Goal: Task Accomplishment & Management: Manage account settings

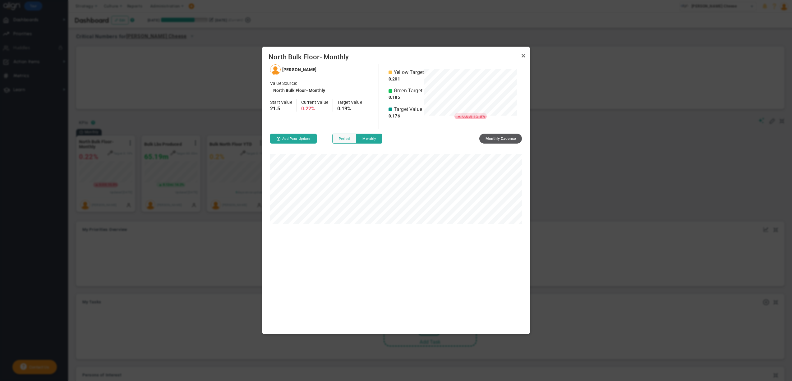
scroll to position [270, 267]
click at [525, 56] on link "Close" at bounding box center [523, 55] width 7 height 7
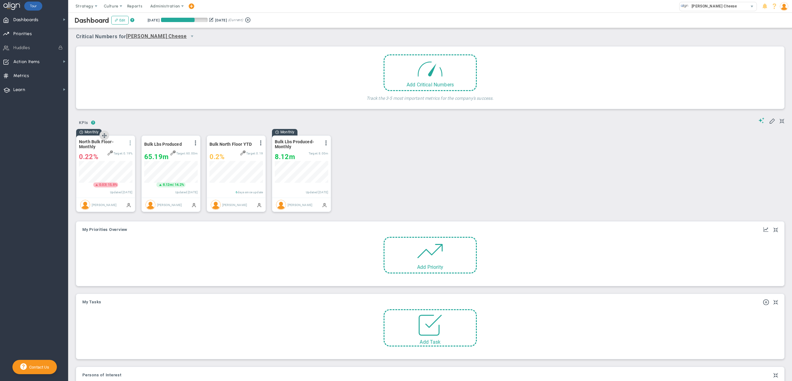
click at [130, 142] on span at bounding box center [130, 143] width 5 height 5
click at [105, 155] on li "Edit" at bounding box center [113, 156] width 44 height 8
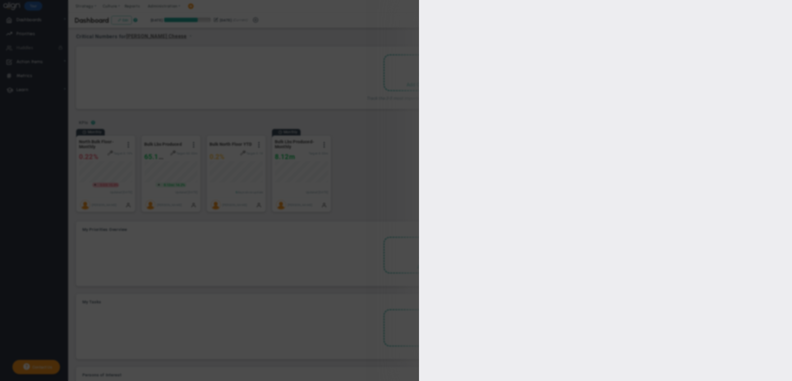
type input "Collin Dean"
radio input "true"
type input ".176%"
type input ".185%"
type input ".201%"
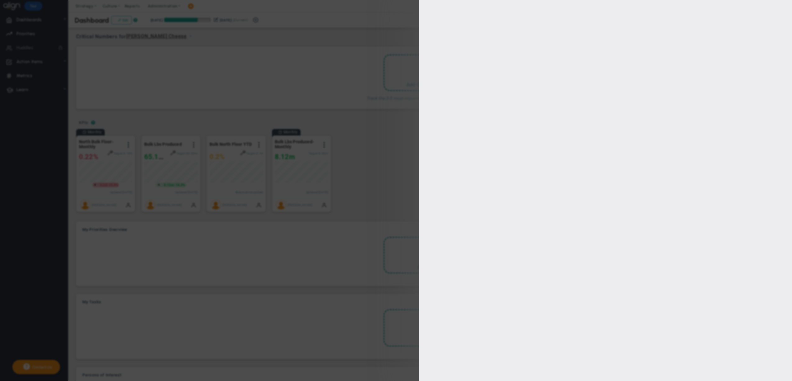
type input ".215"
checkbox input "true"
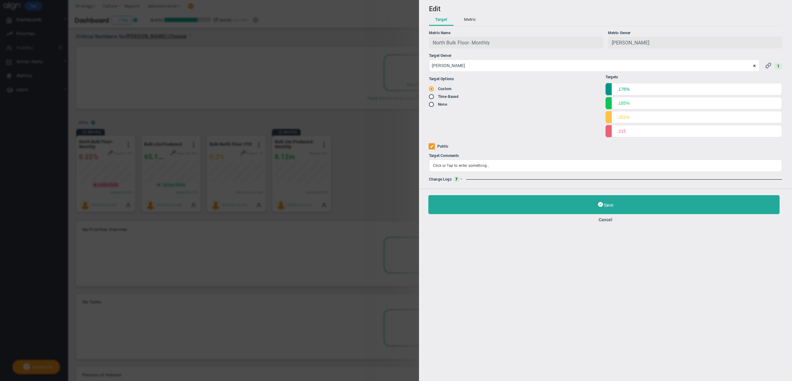
click at [473, 16] on button "Metric" at bounding box center [470, 20] width 24 height 12
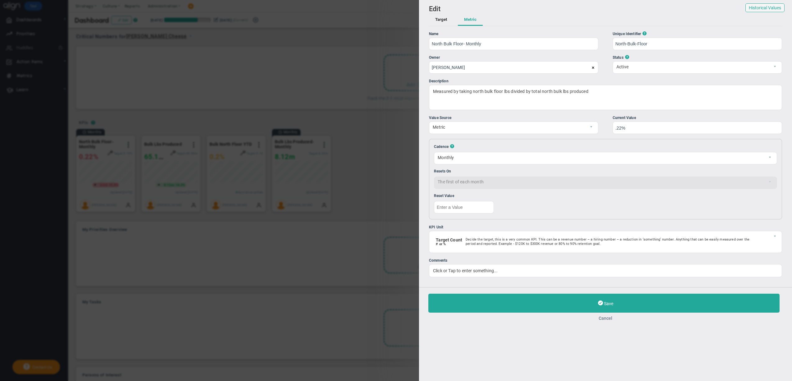
click at [606, 320] on button "Cancel" at bounding box center [605, 318] width 354 height 5
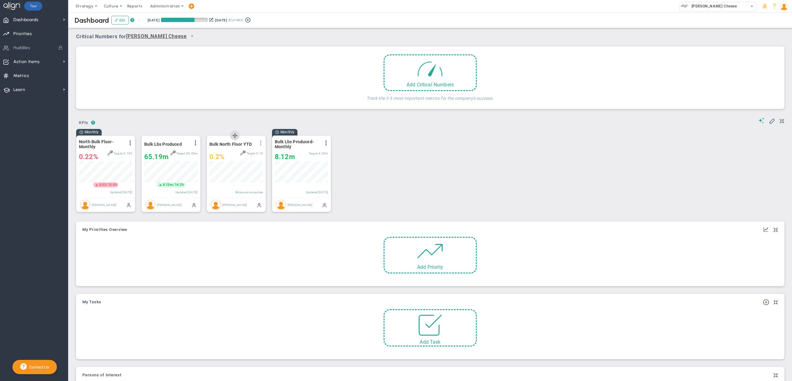
click at [261, 142] on span at bounding box center [260, 143] width 5 height 5
click at [228, 184] on div at bounding box center [236, 177] width 53 height 22
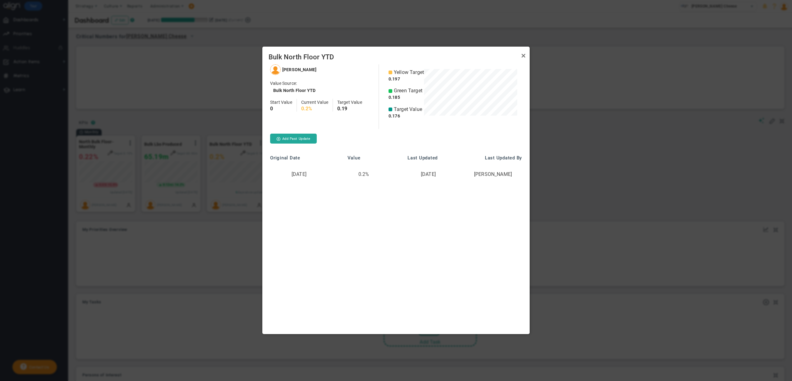
scroll to position [55, 93]
click at [522, 56] on link "Close" at bounding box center [523, 55] width 7 height 7
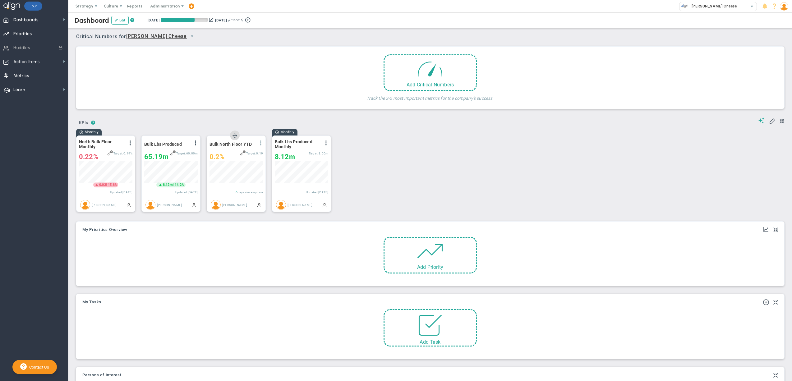
click at [262, 143] on span at bounding box center [260, 143] width 5 height 5
click at [232, 154] on li "Edit" at bounding box center [239, 156] width 53 height 8
radio input "true"
checkbox input "false"
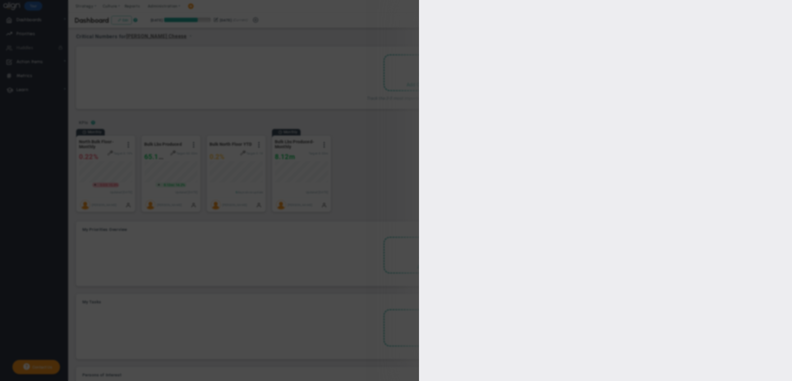
type input ".176"
type input ".185"
type input ".197"
type input ".211"
checkbox input "true"
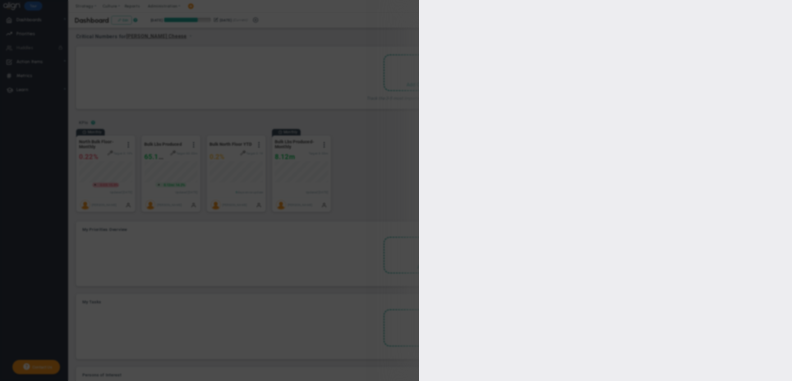
type input "Collin Dean"
radio input "true"
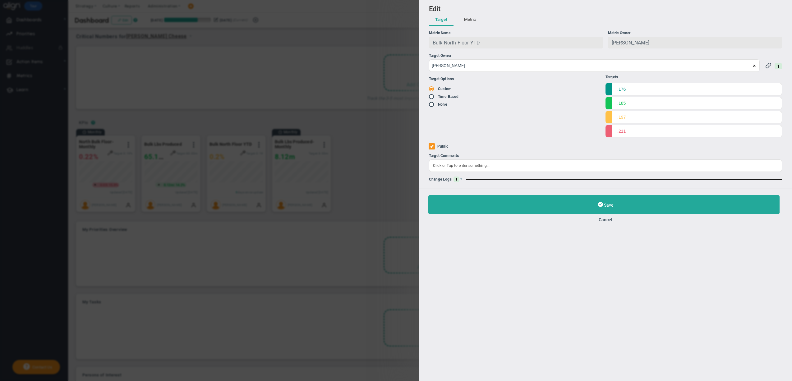
click at [466, 21] on button "Metric" at bounding box center [470, 20] width 24 height 12
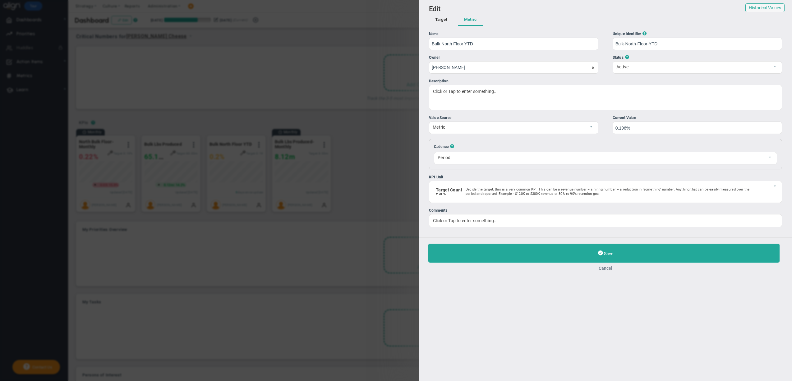
click at [606, 270] on button "Cancel" at bounding box center [605, 268] width 354 height 5
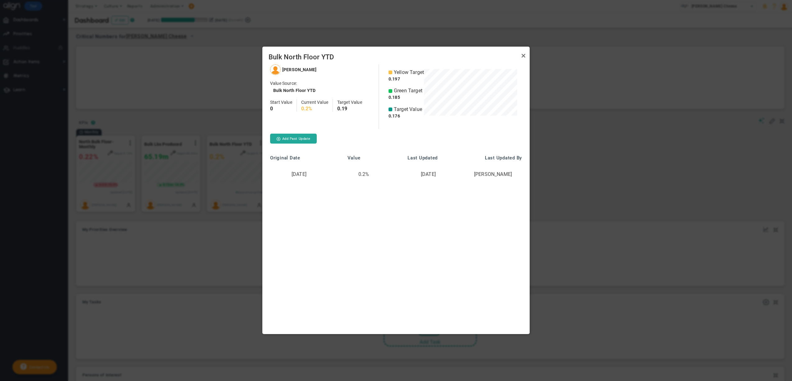
scroll to position [55, 93]
click at [524, 52] on link "Close" at bounding box center [523, 55] width 7 height 7
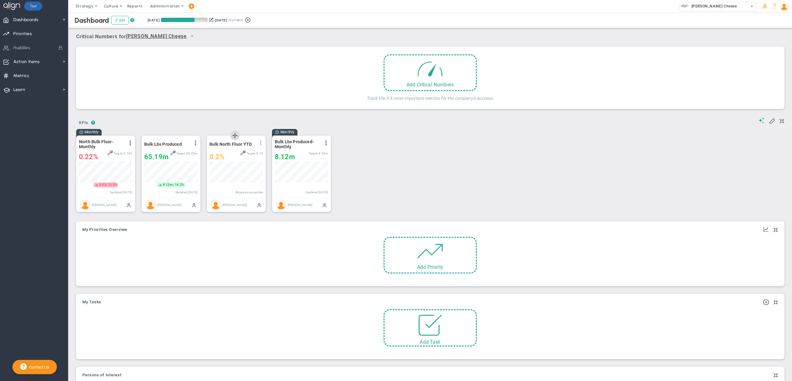
click at [262, 143] on span at bounding box center [260, 143] width 5 height 5
click at [248, 147] on span "View Historical Graph" at bounding box center [235, 148] width 40 height 4
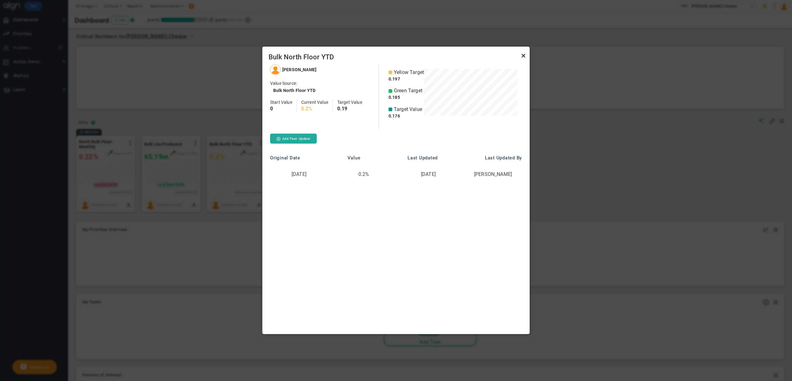
click at [523, 57] on link "Close" at bounding box center [523, 55] width 7 height 7
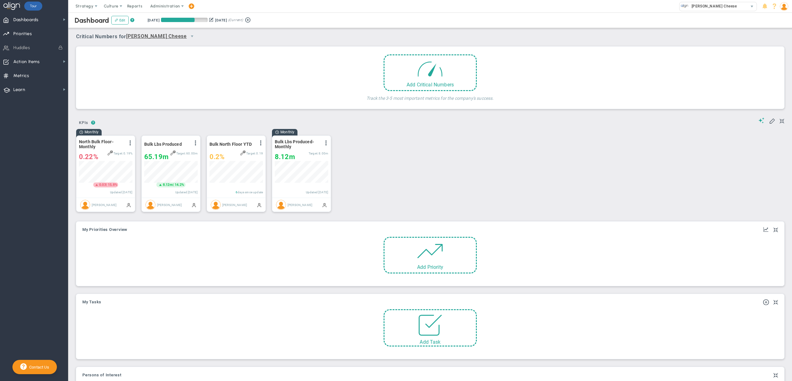
click at [784, 8] on img at bounding box center [784, 6] width 8 height 8
click at [771, 65] on span "Sign Out" at bounding box center [765, 68] width 50 height 12
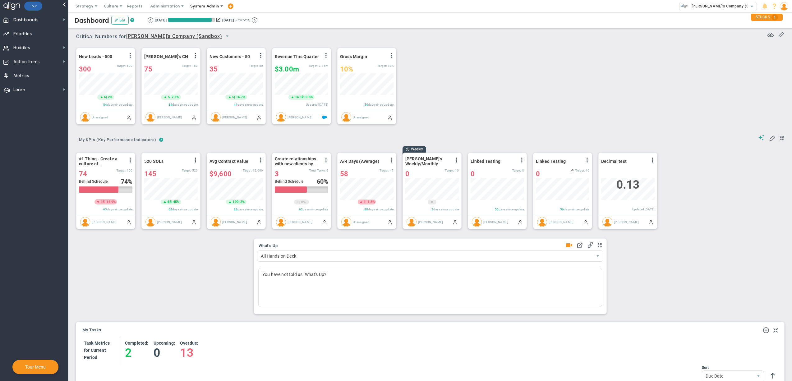
click at [203, 9] on span "System Admin" at bounding box center [205, 6] width 39 height 12
click at [204, 30] on span "Companies Overview" at bounding box center [223, 31] width 74 height 12
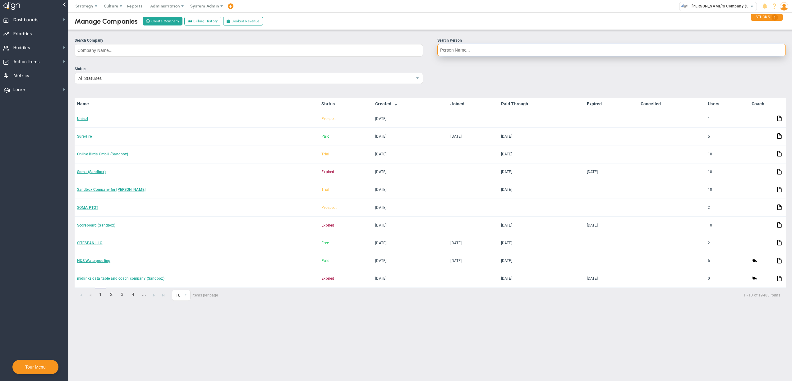
click at [488, 51] on input "Search Person" at bounding box center [611, 50] width 349 height 12
type input "gina del"
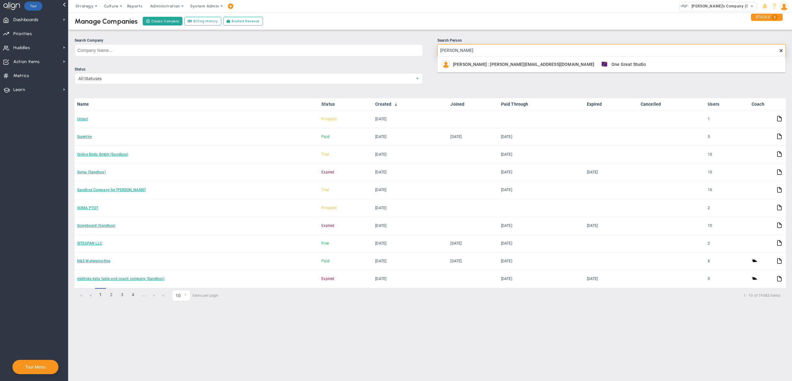
click at [469, 66] on span "Gina DeLisser : Gina@onegreatstudio.com" at bounding box center [523, 64] width 141 height 4
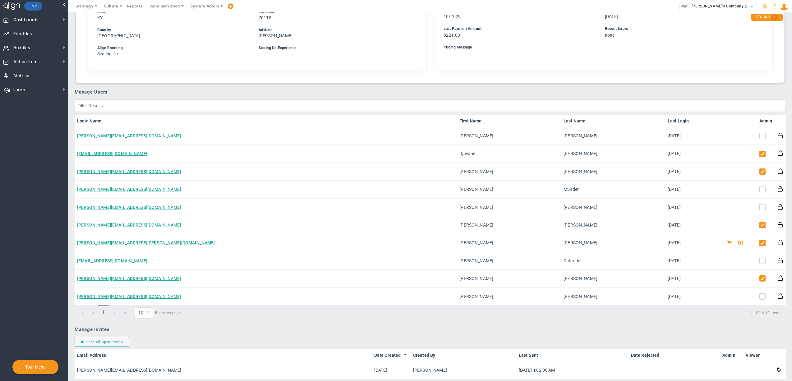
scroll to position [229, 0]
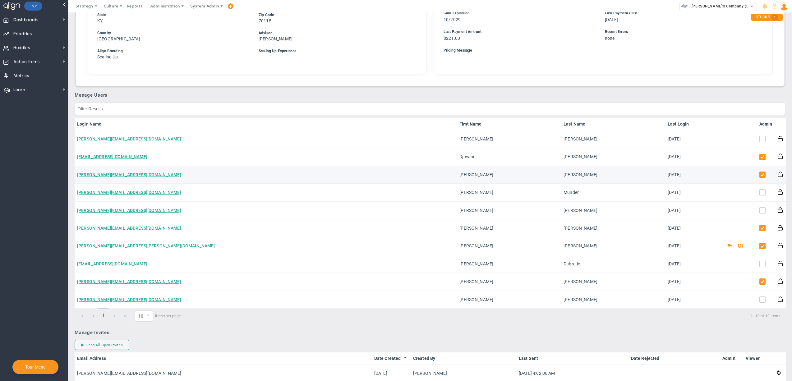
click at [110, 169] on td "Gina@onegreatstudio.com" at bounding box center [266, 175] width 382 height 18
click at [110, 172] on link "Gina@onegreatstudio.com" at bounding box center [129, 174] width 104 height 5
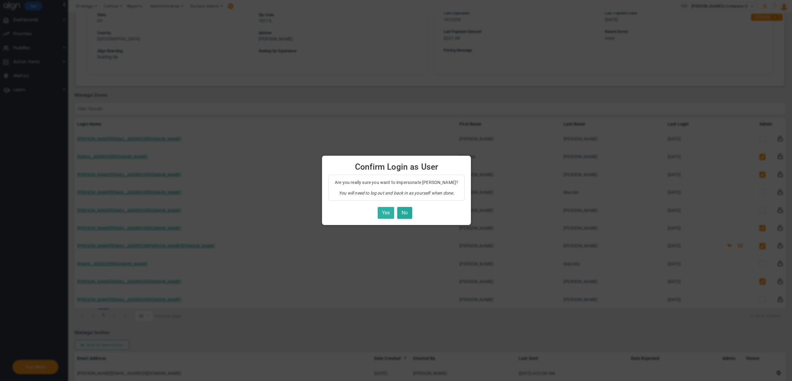
click at [385, 213] on button "Yes" at bounding box center [386, 213] width 16 height 12
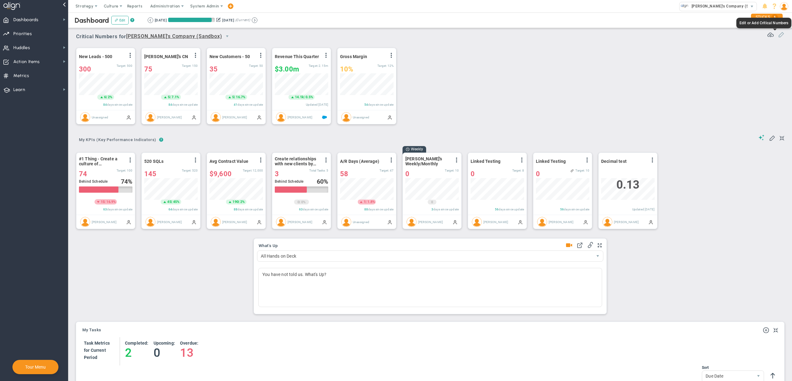
click at [778, 36] on span at bounding box center [781, 34] width 6 height 6
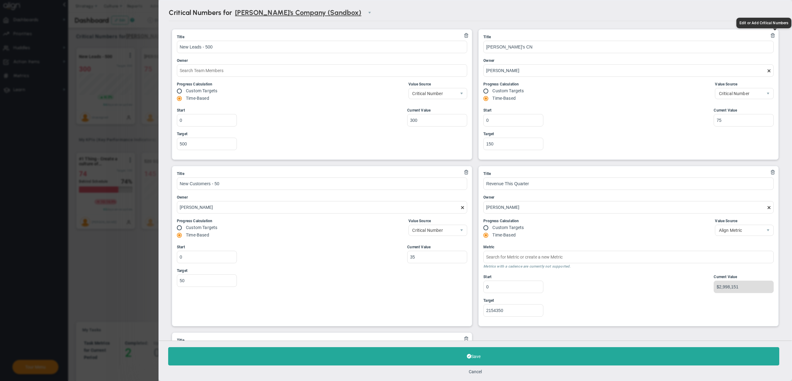
type input "Quarterly Revenue : Salesforce"
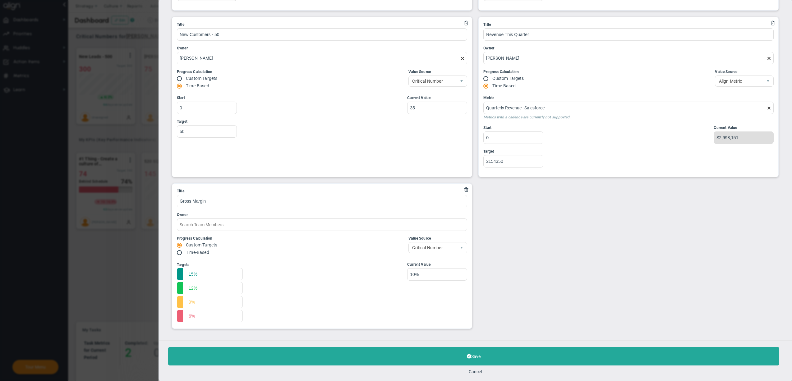
click at [420, 281] on div "Current Value 10%" at bounding box center [435, 293] width 63 height 62
click at [416, 277] on input "10%" at bounding box center [437, 274] width 60 height 12
type input "10.123%"
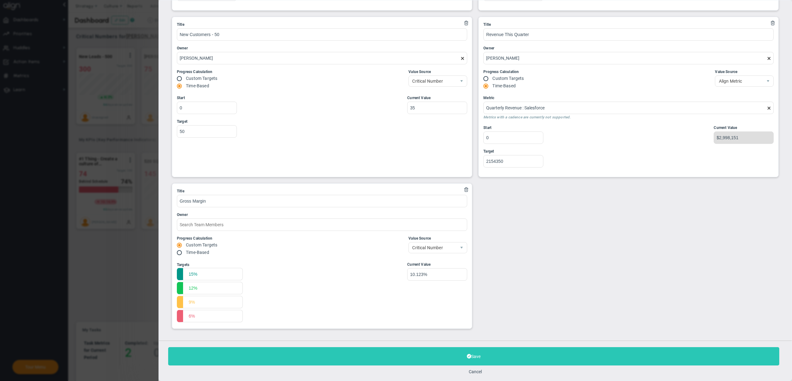
click at [378, 356] on button "Save" at bounding box center [473, 356] width 611 height 18
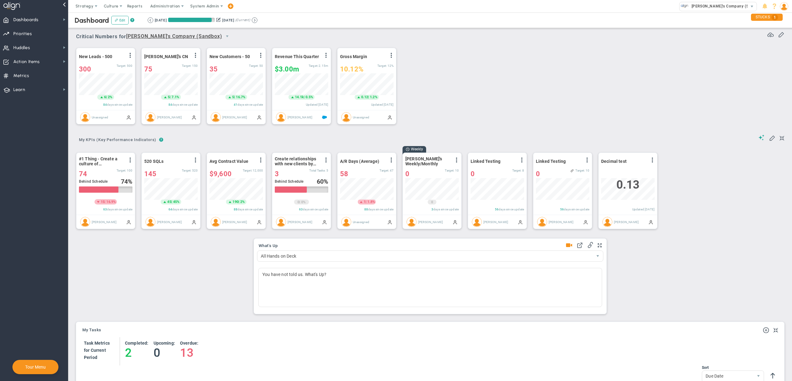
click at [541, 70] on div "New Leads - 500 View Historical Graph Edit Make "No Change" Update Add Past Upd…" at bounding box center [428, 86] width 716 height 87
click at [778, 36] on span at bounding box center [781, 34] width 6 height 6
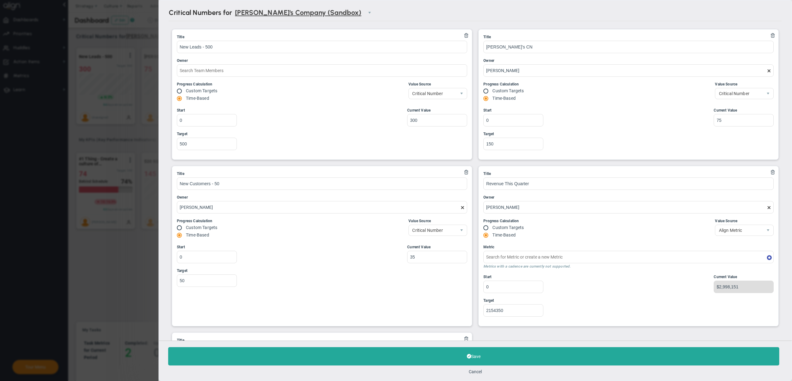
type input "Quarterly Revenue : Salesforce"
click at [727, 121] on input "75" at bounding box center [744, 120] width 60 height 12
type input "75555"
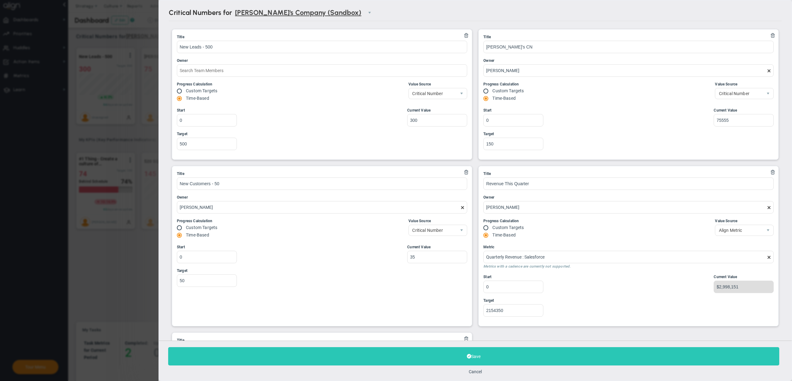
click at [547, 355] on button "Save" at bounding box center [473, 356] width 611 height 18
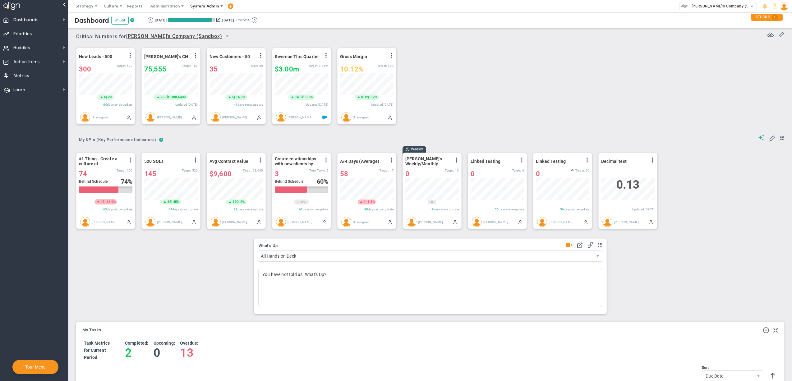
click at [203, 12] on span "System Admin" at bounding box center [205, 6] width 39 height 12
click at [208, 29] on span "Companies Overview" at bounding box center [223, 31] width 74 height 12
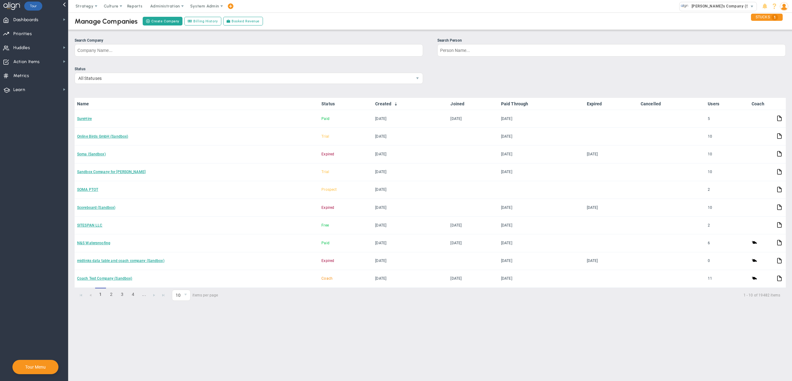
click at [434, 19] on div "Manage Companies Create Company Billing History Booked Revenue" at bounding box center [430, 20] width 736 height 17
click at [434, 20] on div "Manage Companies Create Company Billing History Booked Revenue" at bounding box center [430, 20] width 736 height 17
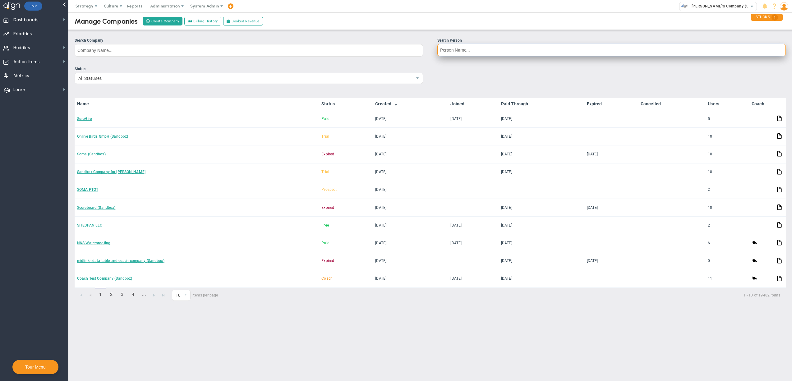
click at [457, 55] on input "Search Person" at bounding box center [611, 50] width 349 height 12
type input "collin dean"
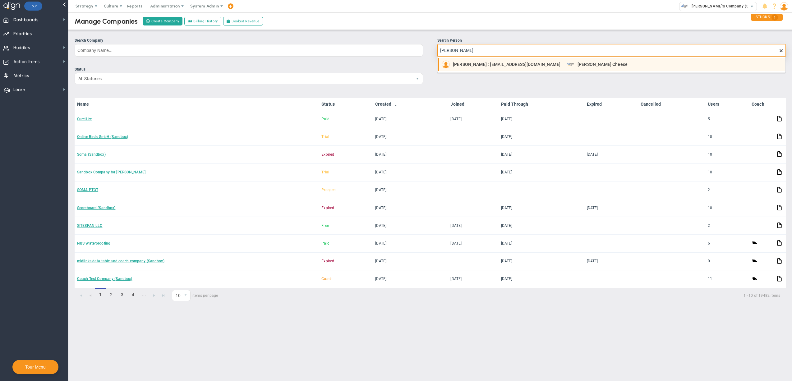
click at [457, 64] on span "Collin Dean : cdean@meistercheese.com" at bounding box center [507, 64] width 108 height 4
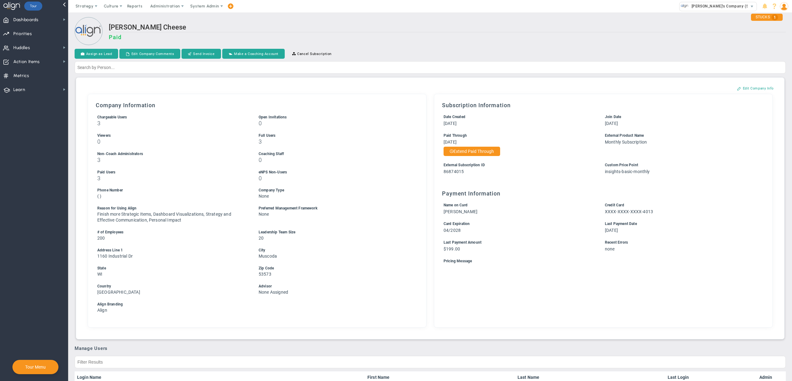
click at [434, 38] on h3 "Paid" at bounding box center [447, 37] width 677 height 7
click at [444, 35] on h3 "Paid" at bounding box center [447, 37] width 677 height 7
click at [402, 12] on div "Strategy One Page Strategic Plan Alignment Checklist 4D Vision Summary Function…" at bounding box center [396, 6] width 792 height 12
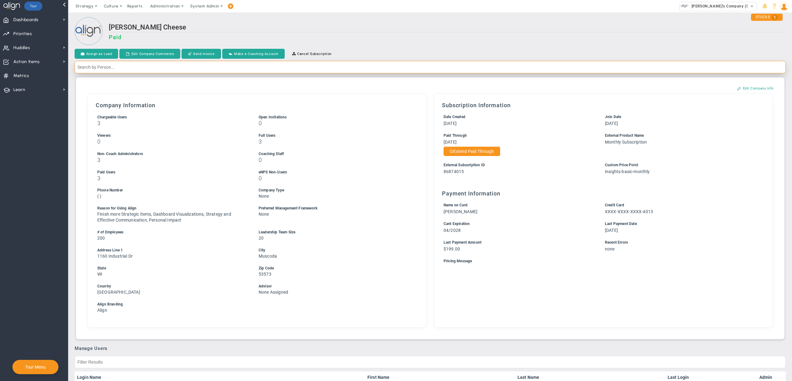
click at [238, 66] on input "text" at bounding box center [430, 67] width 711 height 12
type input "[PERSON_NAME] [PERSON_NAME]"
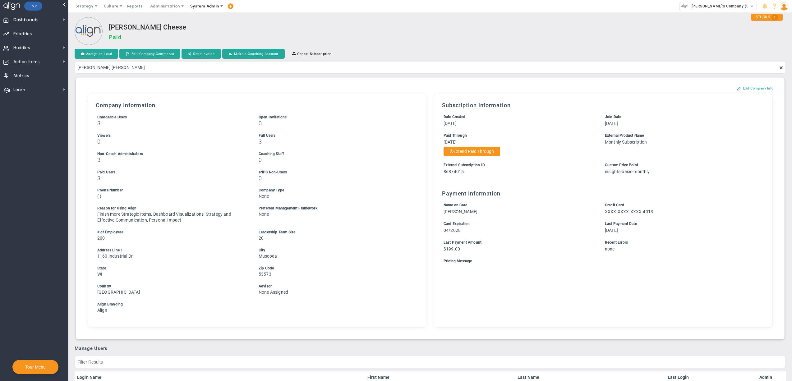
click at [209, 5] on span "System Admin" at bounding box center [204, 6] width 29 height 5
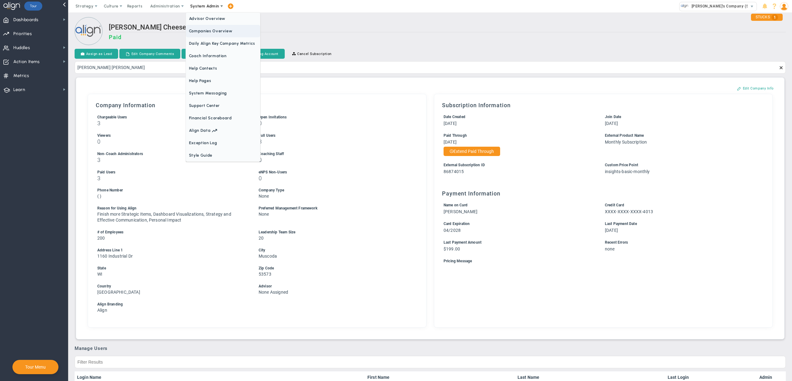
click at [214, 27] on span "Companies Overview" at bounding box center [223, 31] width 74 height 12
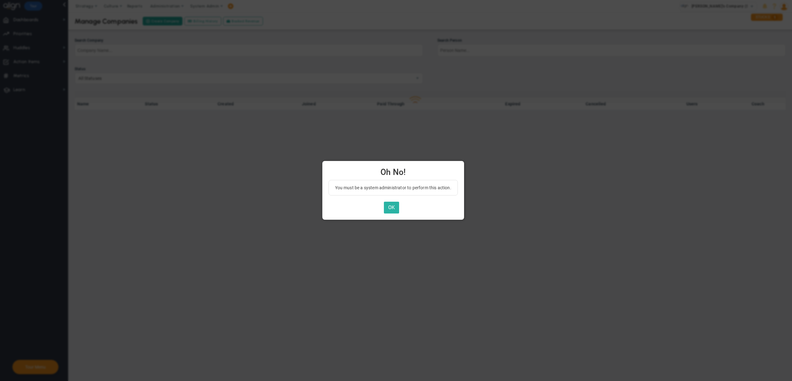
click at [397, 209] on button "OK" at bounding box center [391, 208] width 15 height 12
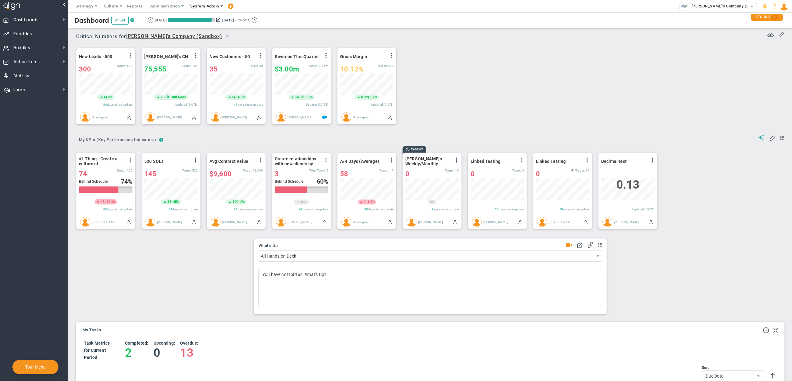
click at [211, 8] on span "System Admin" at bounding box center [204, 6] width 29 height 5
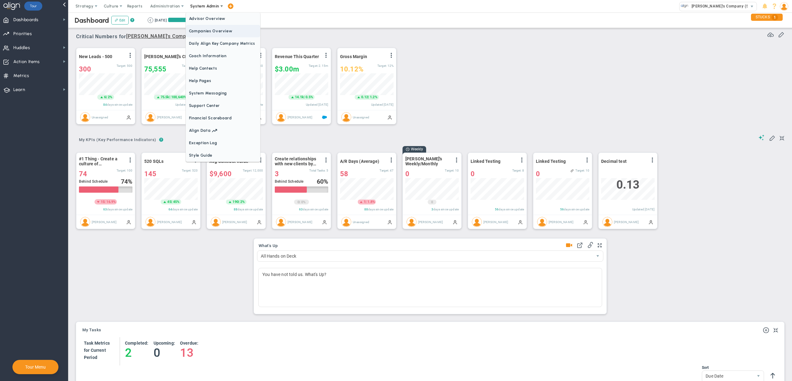
click at [213, 35] on span "Companies Overview" at bounding box center [223, 31] width 74 height 12
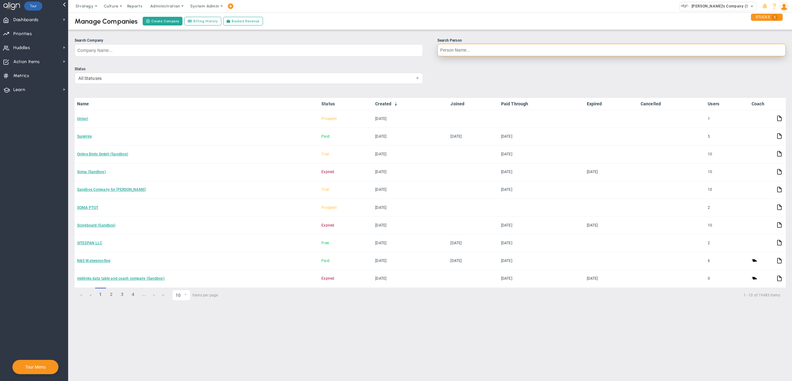
click at [469, 48] on input "Search Person" at bounding box center [611, 50] width 349 height 12
type input "[PERSON_NAME] [PERSON_NAME]"
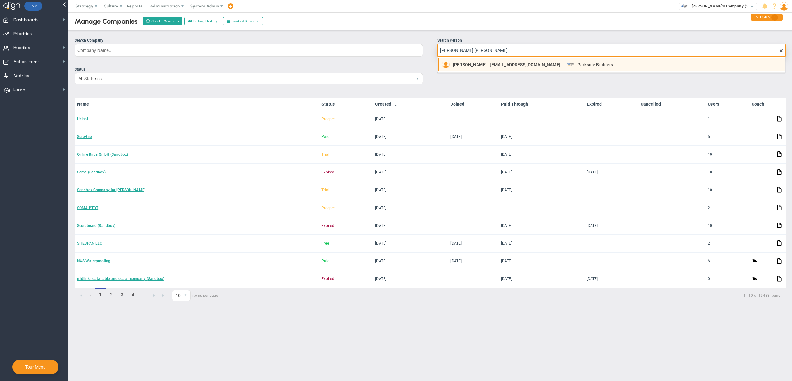
click at [468, 66] on span "[PERSON_NAME] : [EMAIL_ADDRESS][DOMAIN_NAME]" at bounding box center [507, 64] width 108 height 4
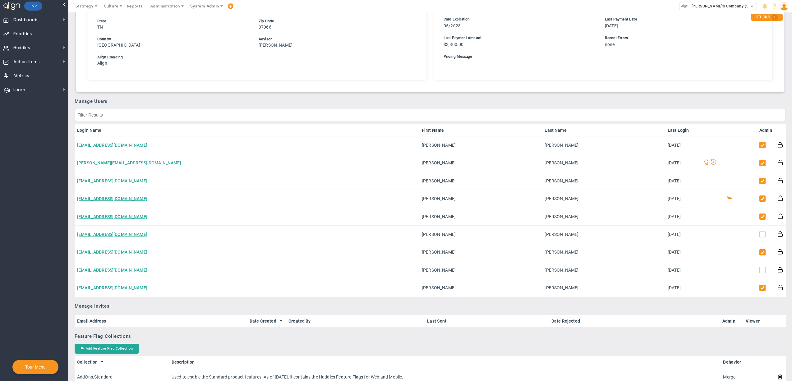
scroll to position [229, 0]
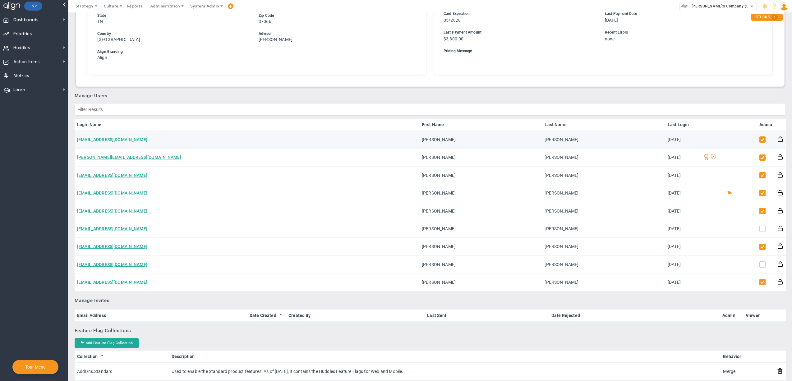
click at [109, 137] on link "[EMAIL_ADDRESS][DOMAIN_NAME]" at bounding box center [112, 139] width 70 height 5
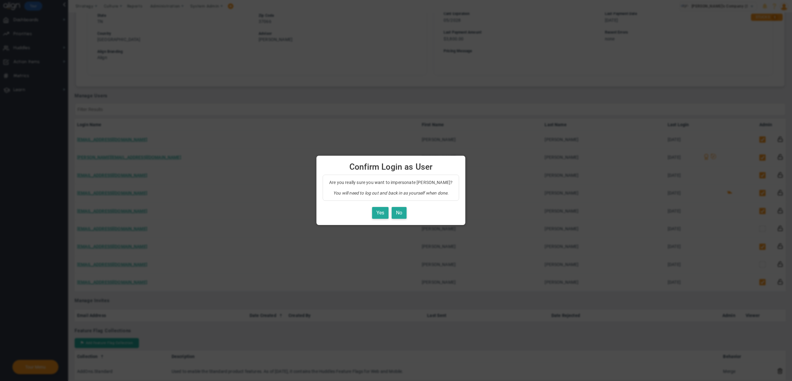
click at [376, 217] on div "Yes No" at bounding box center [391, 213] width 137 height 12
click at [386, 213] on button "Yes" at bounding box center [380, 213] width 16 height 12
